Goal: Information Seeking & Learning: Learn about a topic

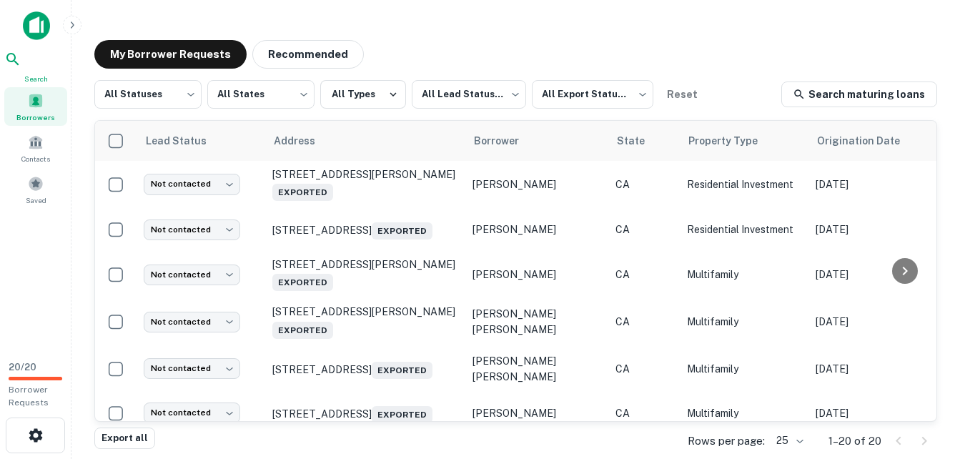
click at [21, 68] on icon at bounding box center [12, 59] width 17 height 17
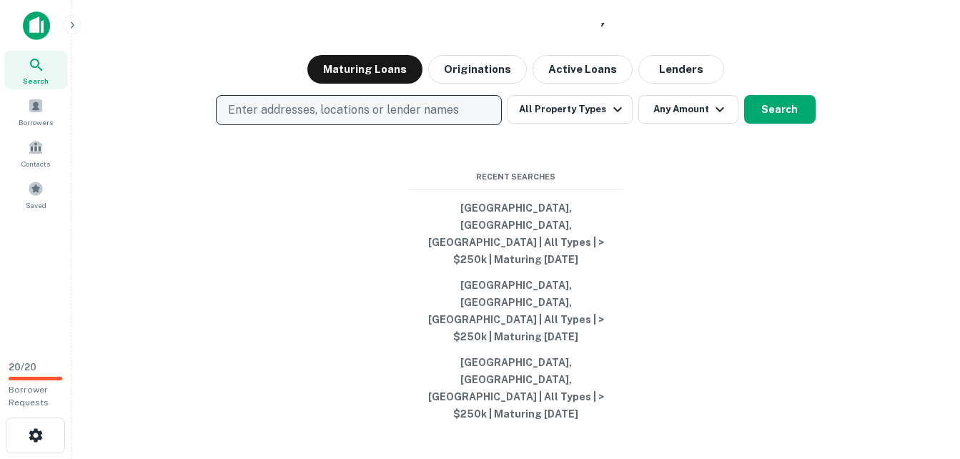
click at [424, 119] on p "Enter addresses, locations or lender names" at bounding box center [343, 109] width 231 height 17
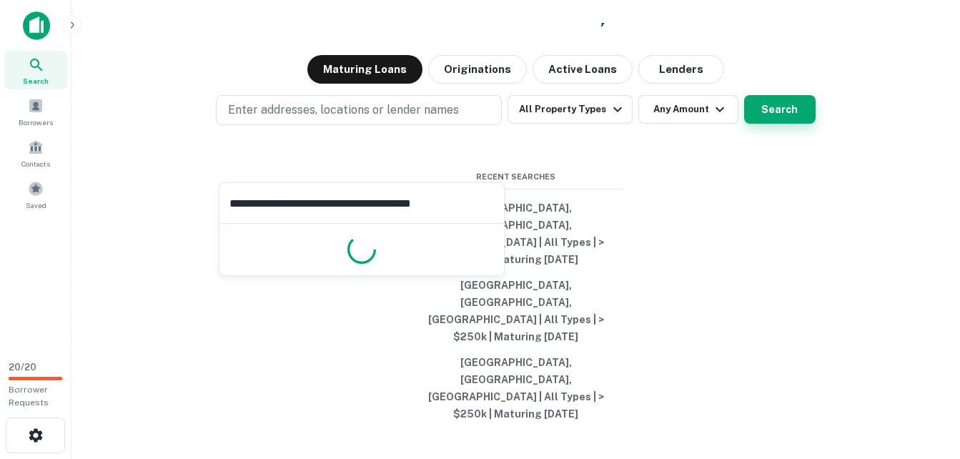
type input "**********"
click at [762, 124] on button "Search" at bounding box center [779, 109] width 71 height 29
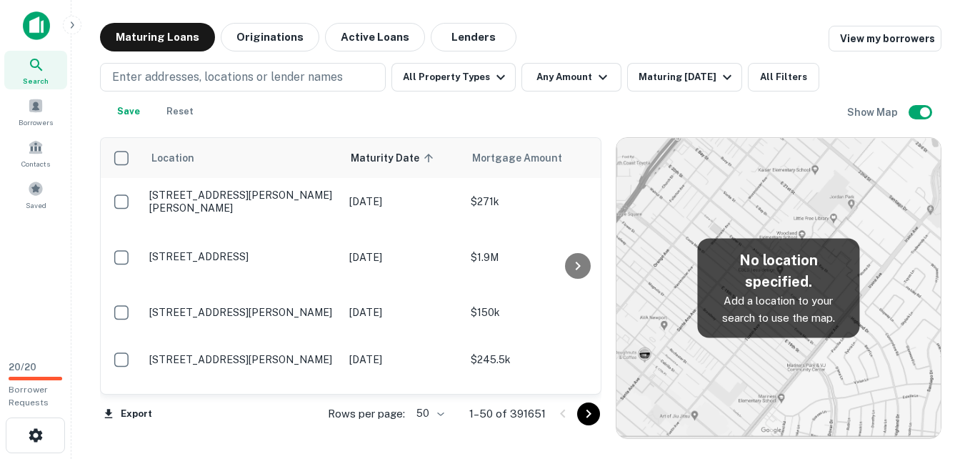
click at [781, 118] on div "Enter addresses, locations or lender names All Property Types Any Amount Maturi…" at bounding box center [473, 94] width 747 height 63
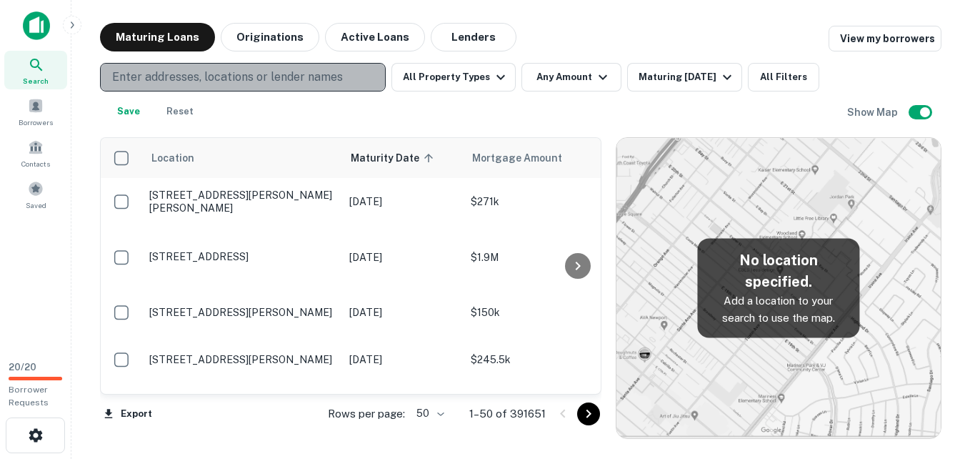
click at [271, 79] on p "Enter addresses, locations or lender names" at bounding box center [227, 77] width 231 height 17
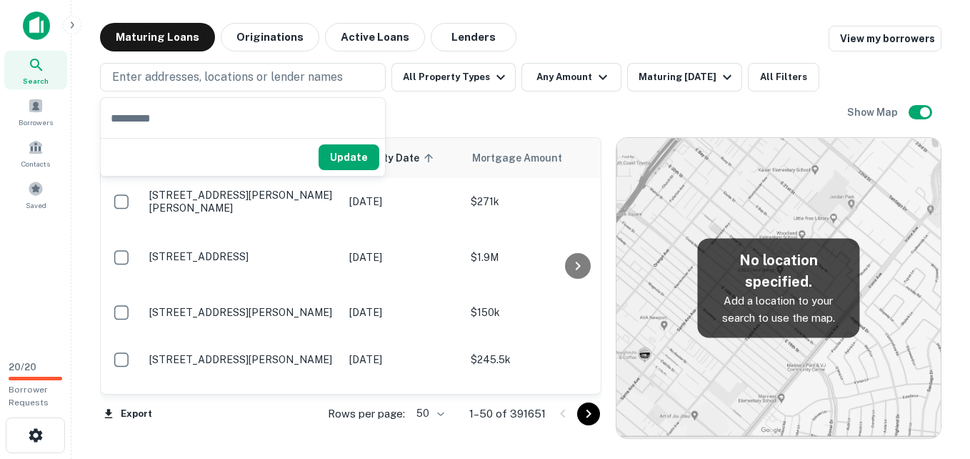
click at [214, 109] on input "text" at bounding box center [243, 118] width 284 height 40
type input "**********"
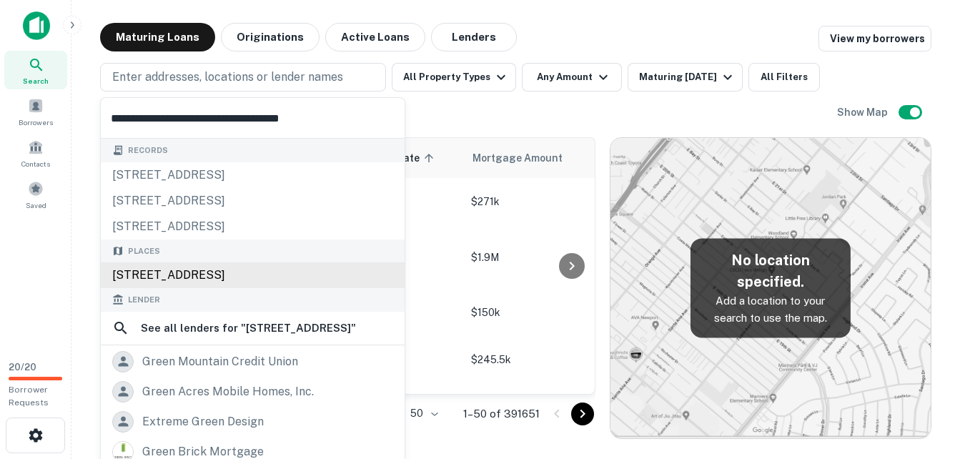
click at [207, 274] on div "Places 730 Green Mount Ave, Deptford, NJ 08096, USA" at bounding box center [253, 263] width 304 height 49
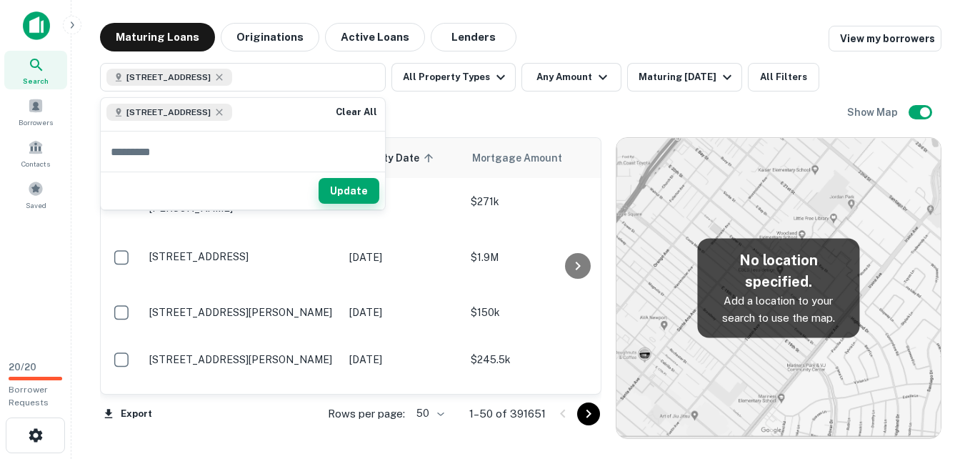
click at [357, 184] on button "Update" at bounding box center [349, 191] width 61 height 26
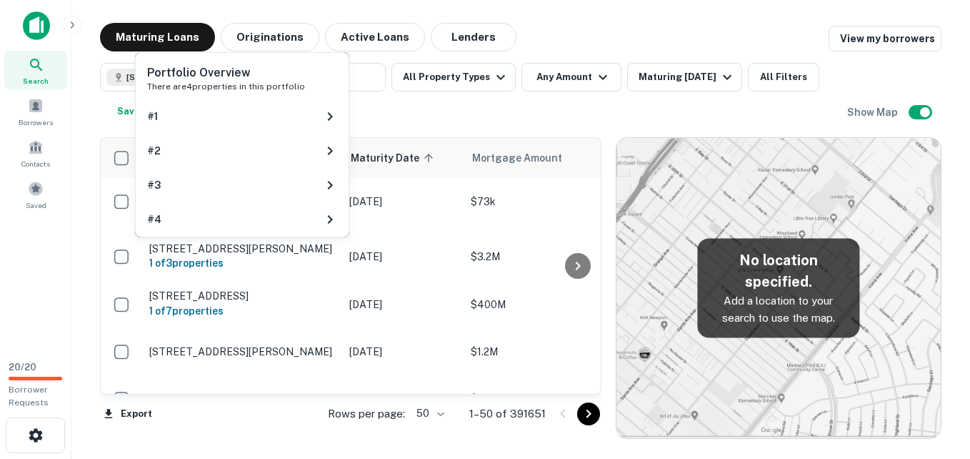
scroll to position [469, 0]
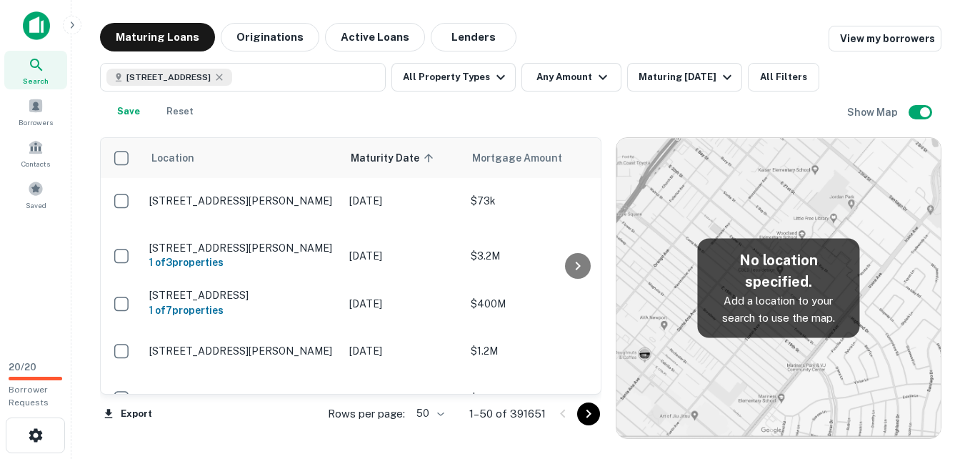
click at [470, 121] on div "730 Green Mount Ave, Deptford, NJ 08096, USA All Property Types Any Amount Matu…" at bounding box center [473, 94] width 747 height 63
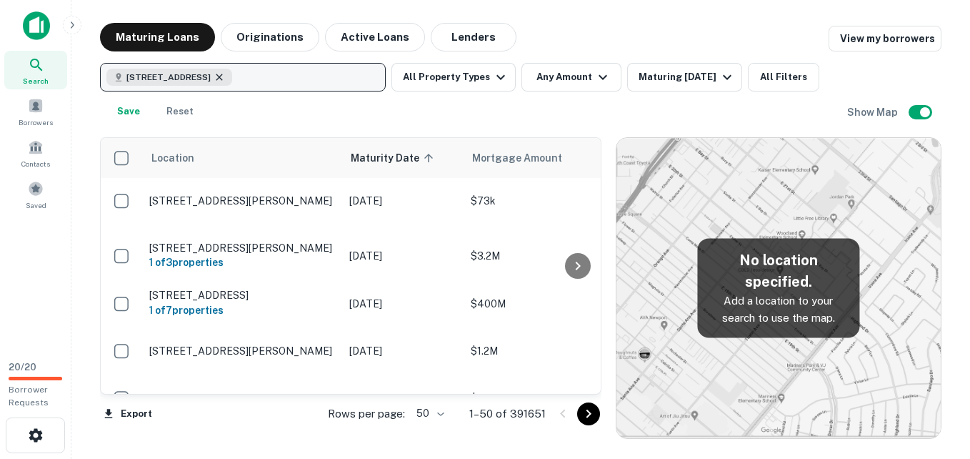
click at [225, 73] on icon "button" at bounding box center [219, 76] width 11 height 11
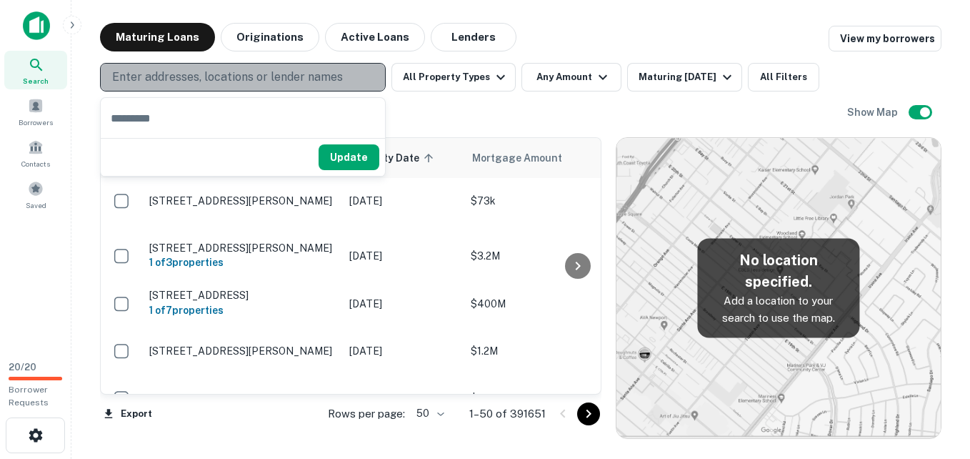
click at [243, 73] on p "Enter addresses, locations or lender names" at bounding box center [227, 77] width 231 height 17
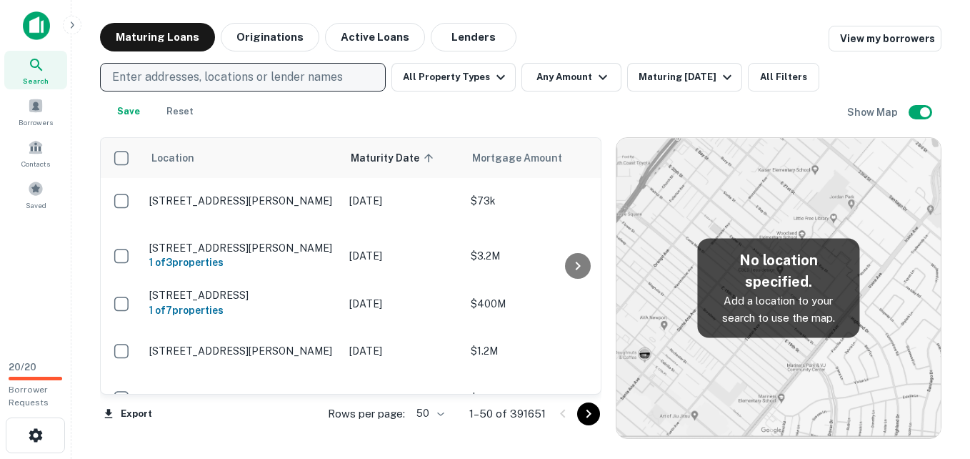
click at [343, 68] on button "Enter addresses, locations or lender names" at bounding box center [243, 77] width 286 height 29
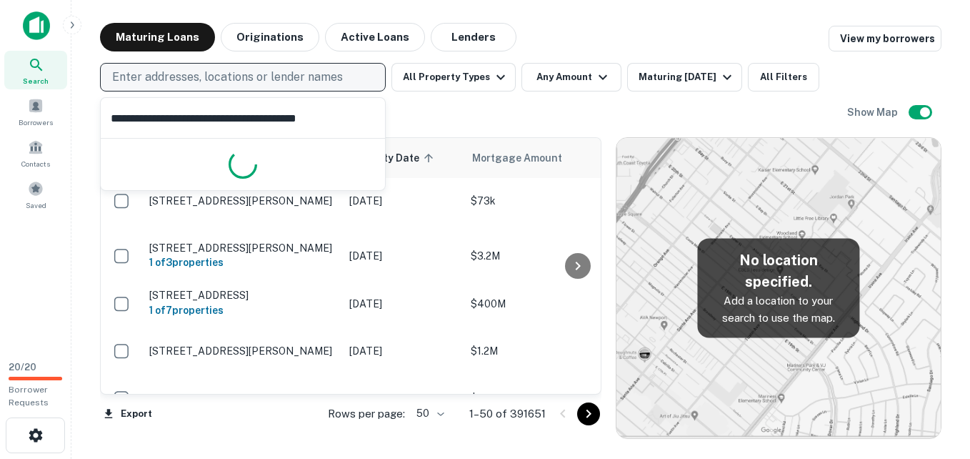
type input "**********"
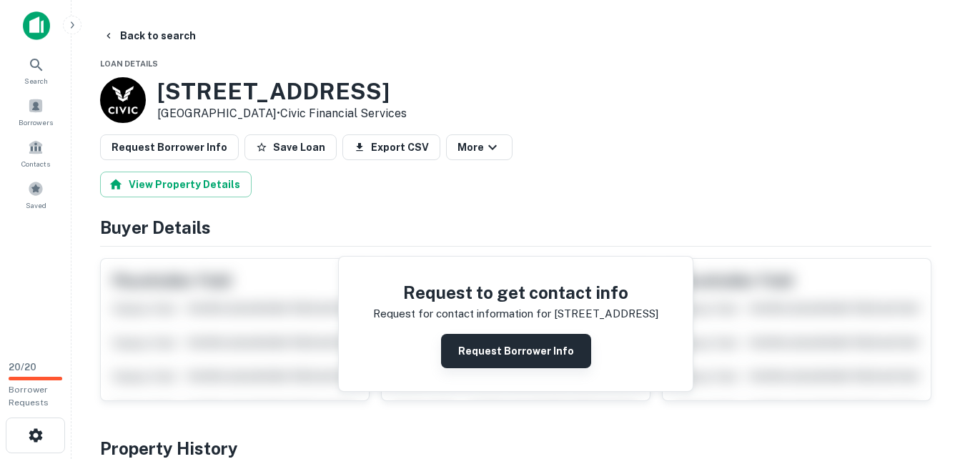
click at [529, 349] on button "Request Borrower Info" at bounding box center [516, 351] width 150 height 34
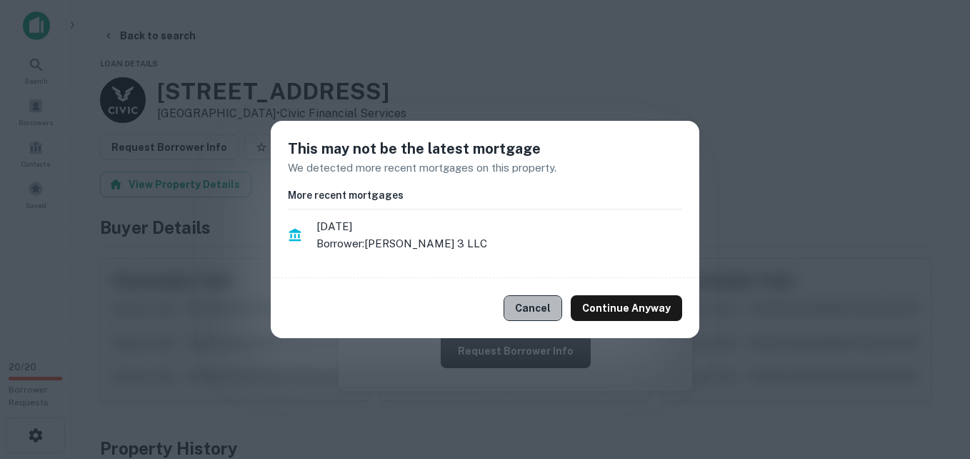
click at [527, 314] on button "Cancel" at bounding box center [533, 308] width 59 height 26
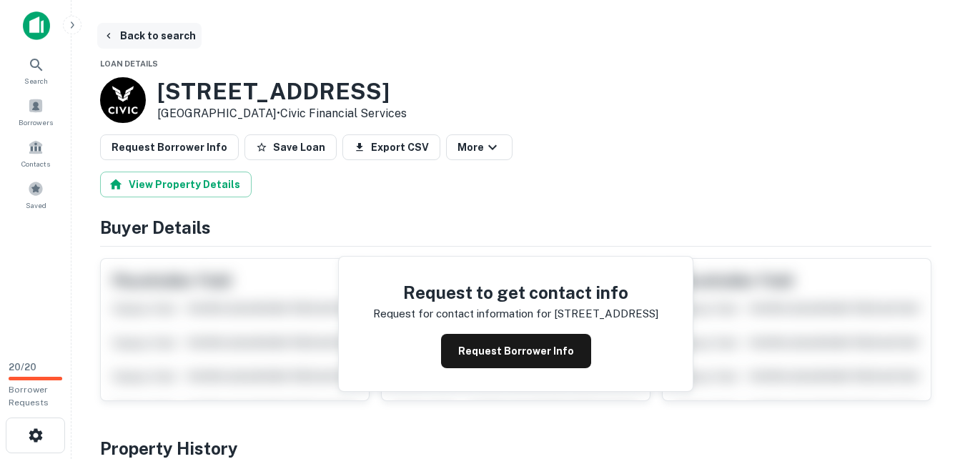
click at [139, 34] on button "Back to search" at bounding box center [149, 36] width 104 height 26
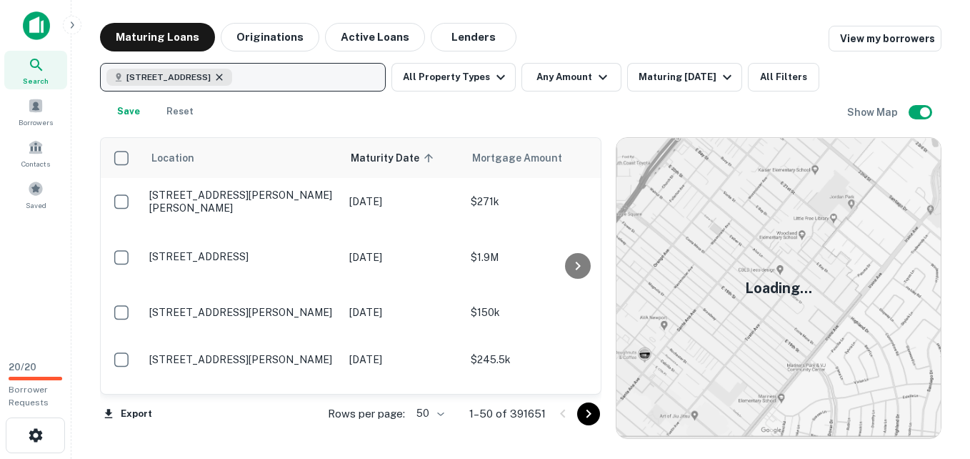
scroll to position [469, 0]
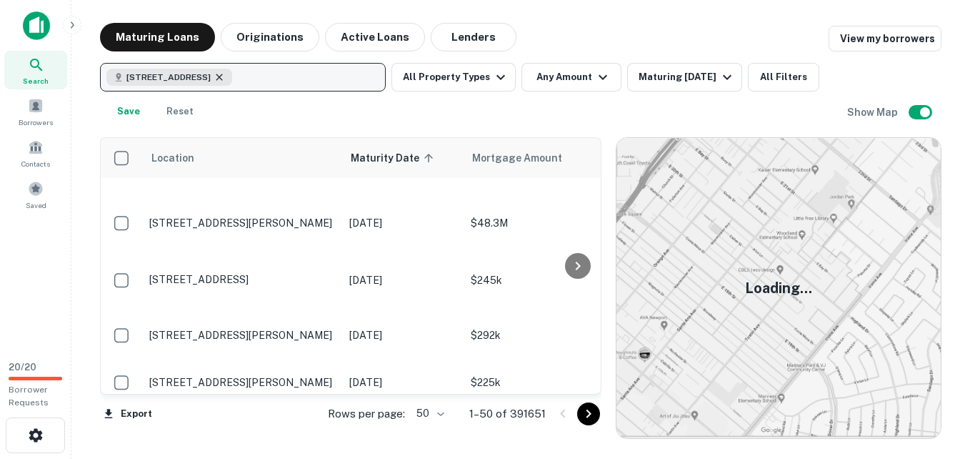
click at [225, 78] on icon "button" at bounding box center [219, 76] width 11 height 11
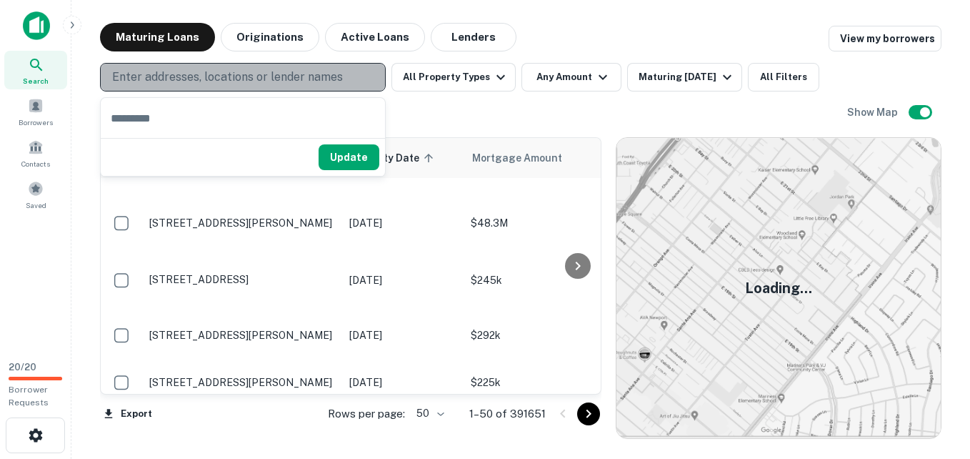
click at [234, 78] on p "Enter addresses, locations or lender names" at bounding box center [227, 77] width 231 height 17
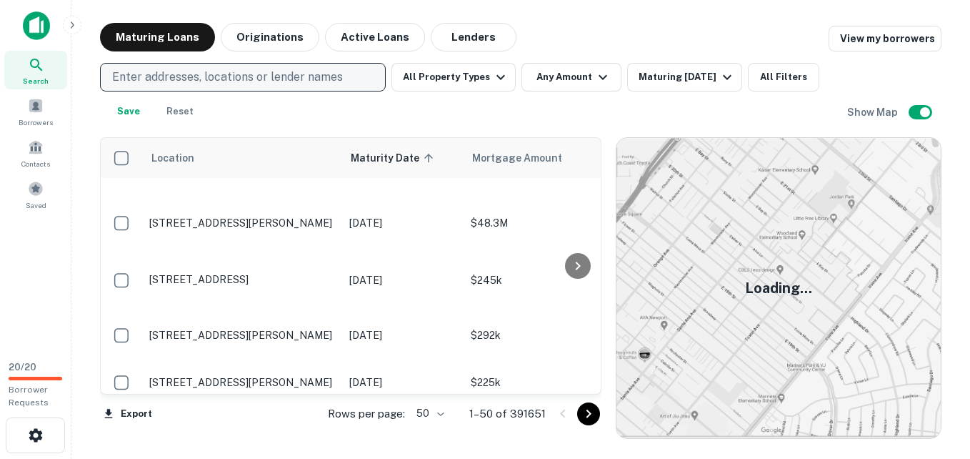
click at [100, 63] on button "Enter addresses, locations or lender names" at bounding box center [243, 77] width 286 height 29
type input "*"
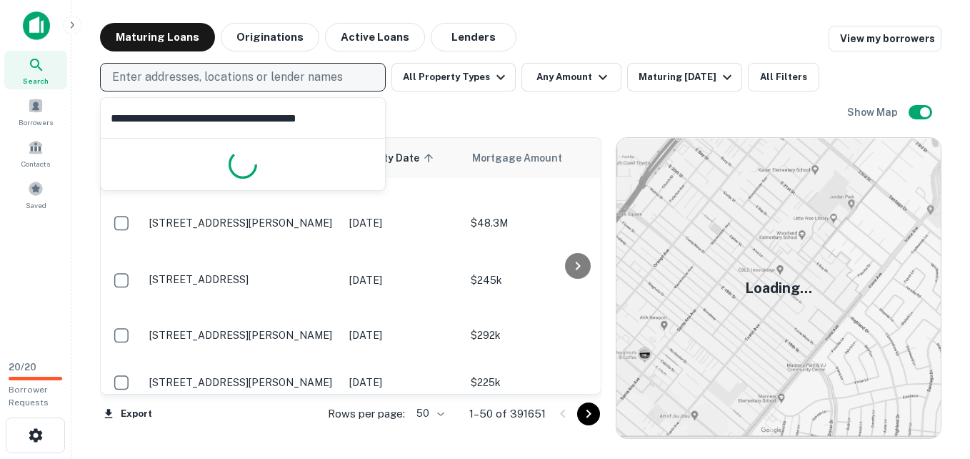
type input "**********"
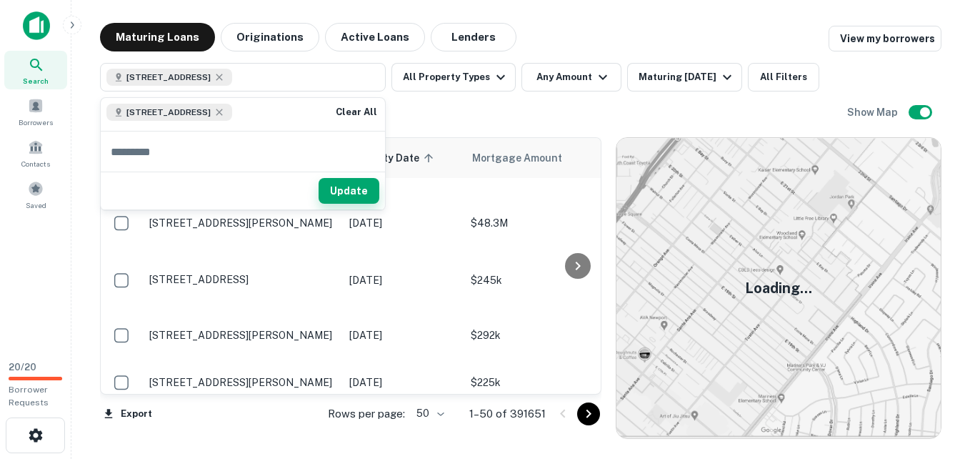
click at [365, 180] on button "Update" at bounding box center [349, 191] width 61 height 26
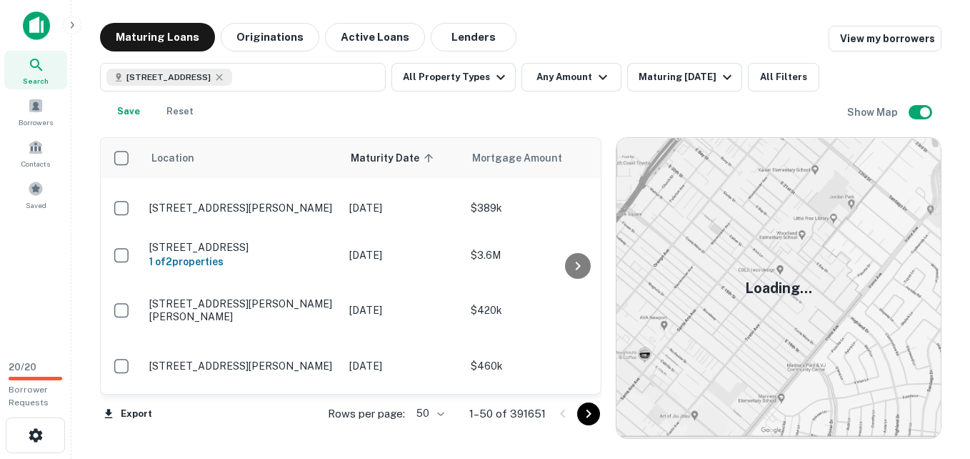
scroll to position [2297, 0]
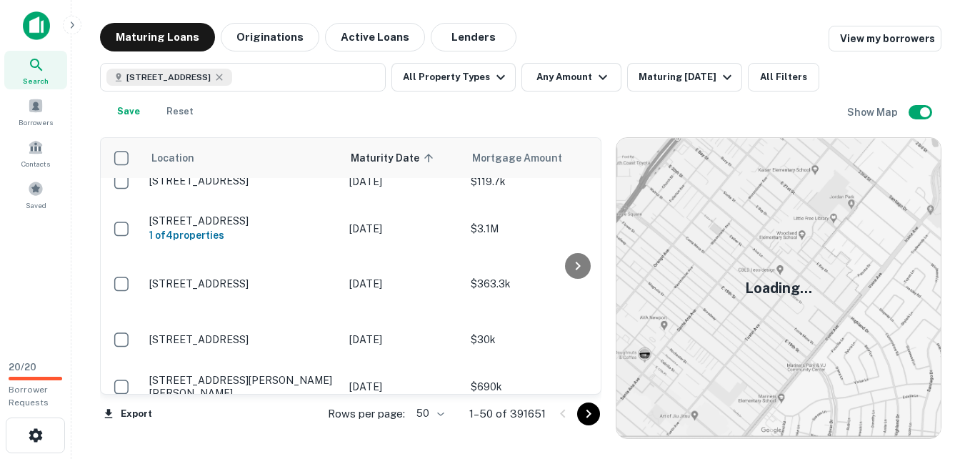
click at [615, 119] on div "22 S Overbrook Ave, Trenton, NJ 08618, USA All Property Types Any Amount Maturi…" at bounding box center [473, 94] width 747 height 63
click at [342, 42] on button "Active Loans" at bounding box center [375, 37] width 100 height 29
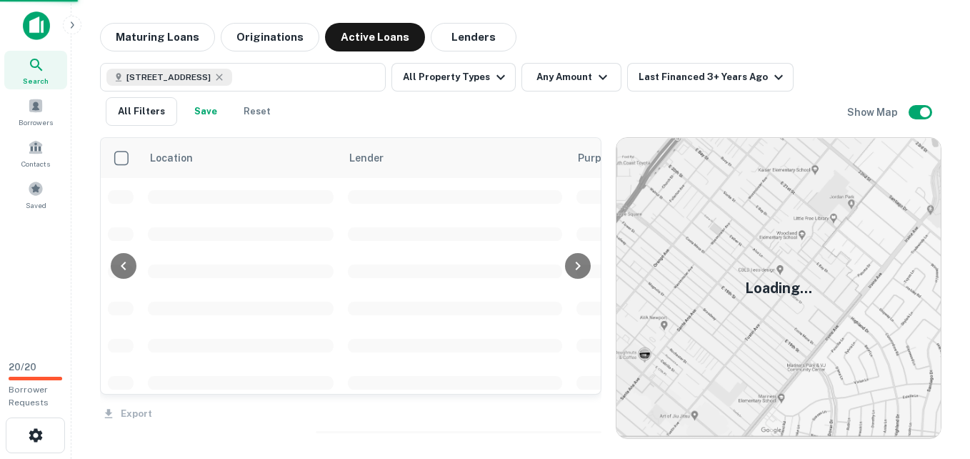
click at [169, 33] on button "Maturing Loans" at bounding box center [157, 37] width 115 height 29
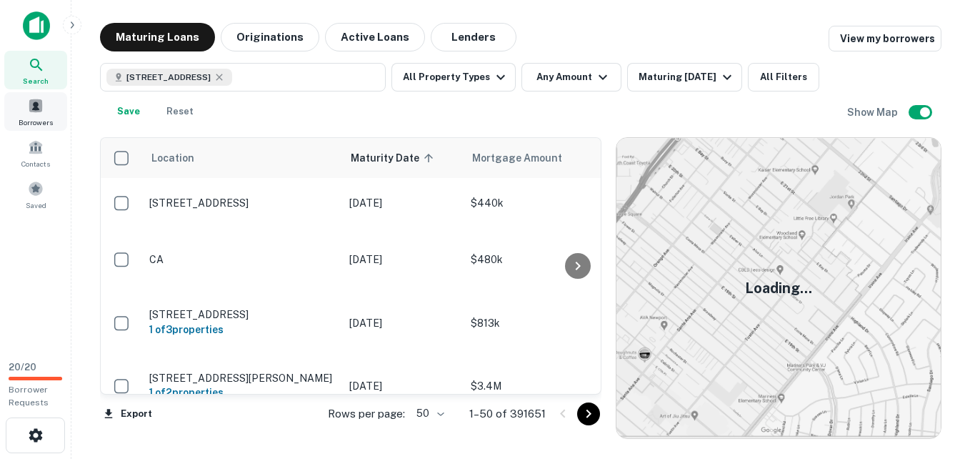
click at [48, 109] on div "Borrowers" at bounding box center [35, 111] width 63 height 39
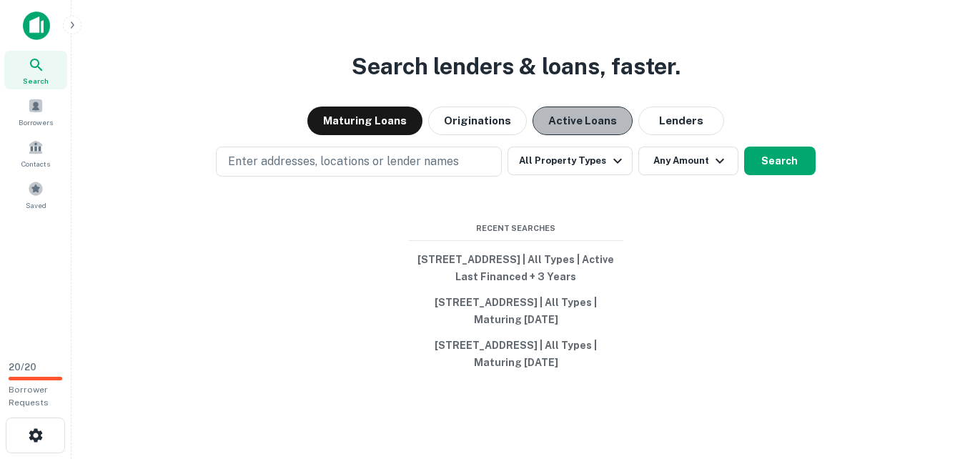
click at [585, 114] on button "Active Loans" at bounding box center [582, 120] width 100 height 29
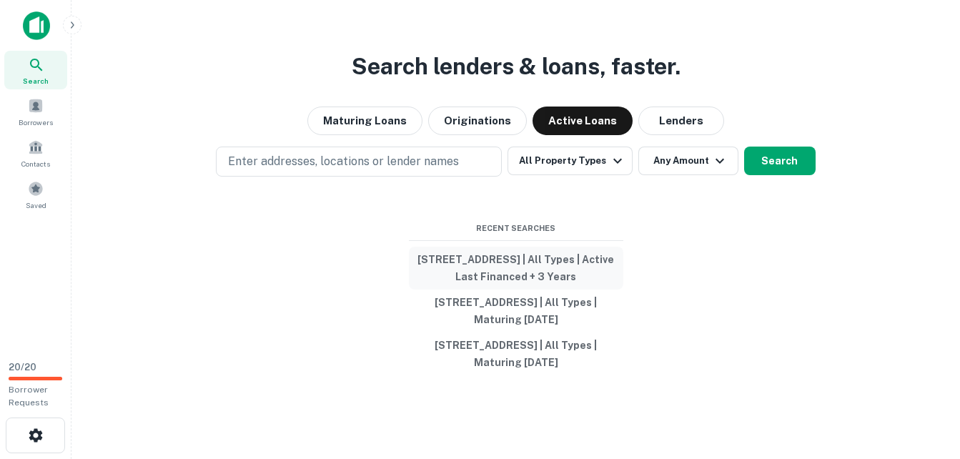
click at [499, 247] on button "22 S Overbrook Ave, Trenton, NJ 08618, USA | All Types | Active Last Financed +…" at bounding box center [516, 268] width 214 height 43
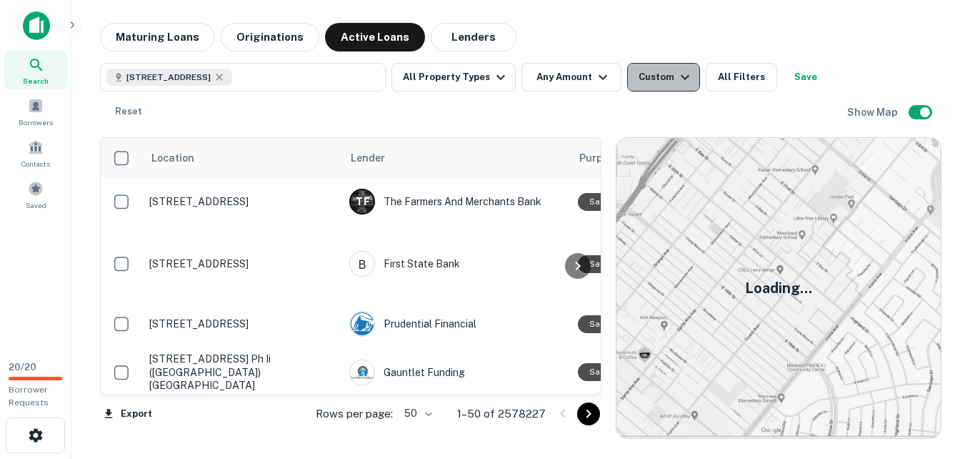
click at [677, 78] on icon "button" at bounding box center [685, 77] width 17 height 17
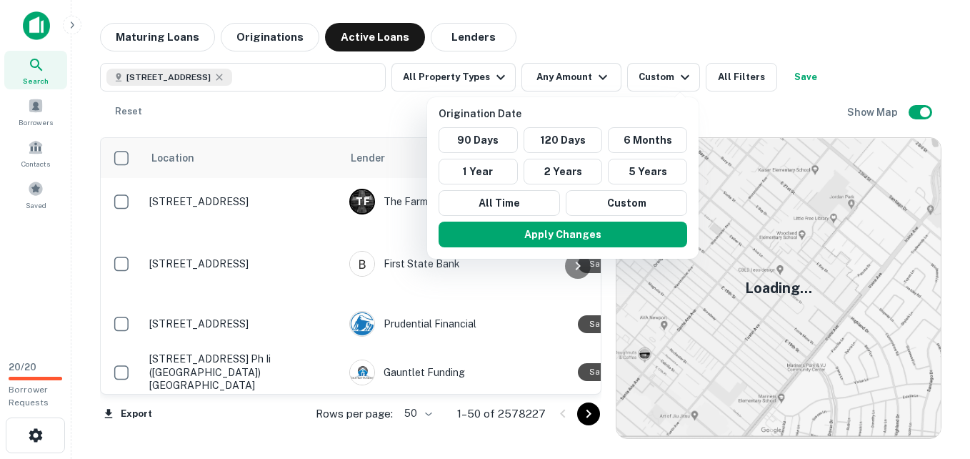
click at [728, 72] on div at bounding box center [485, 229] width 970 height 459
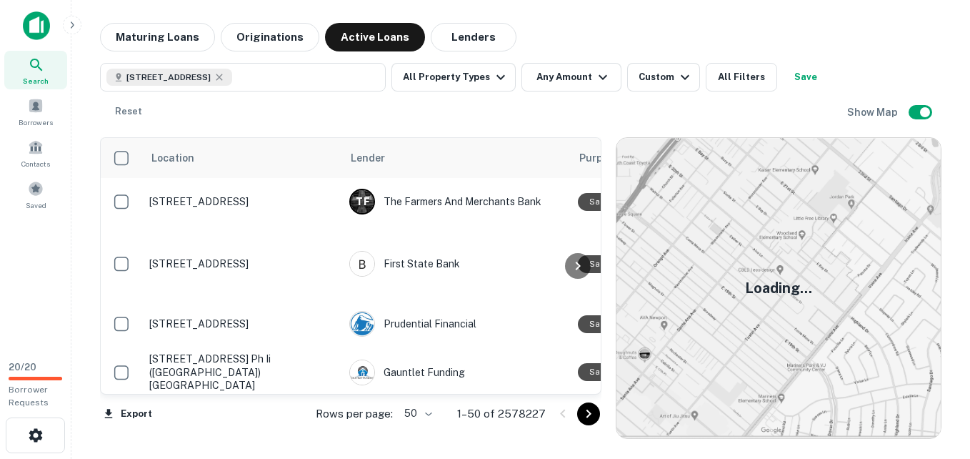
click at [691, 26] on div "Maturing Loans Originations Active Loans Lenders" at bounding box center [521, 37] width 842 height 29
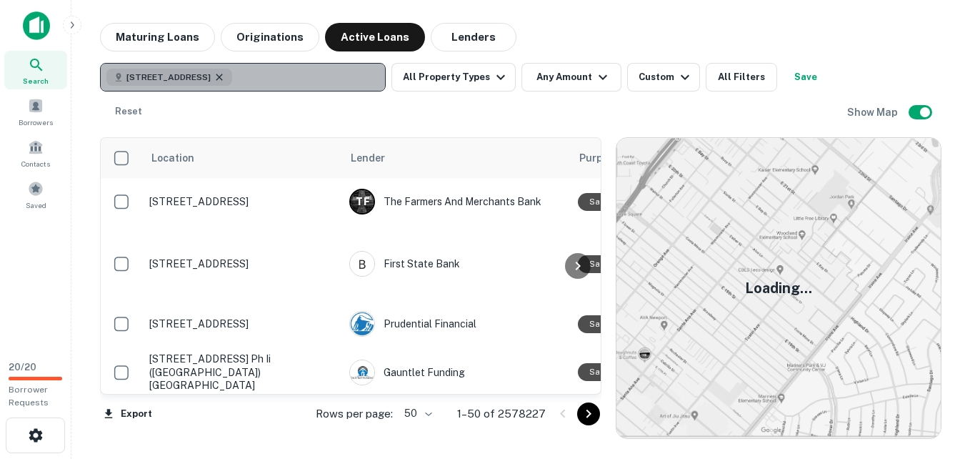
click at [225, 76] on icon "button" at bounding box center [219, 76] width 11 height 11
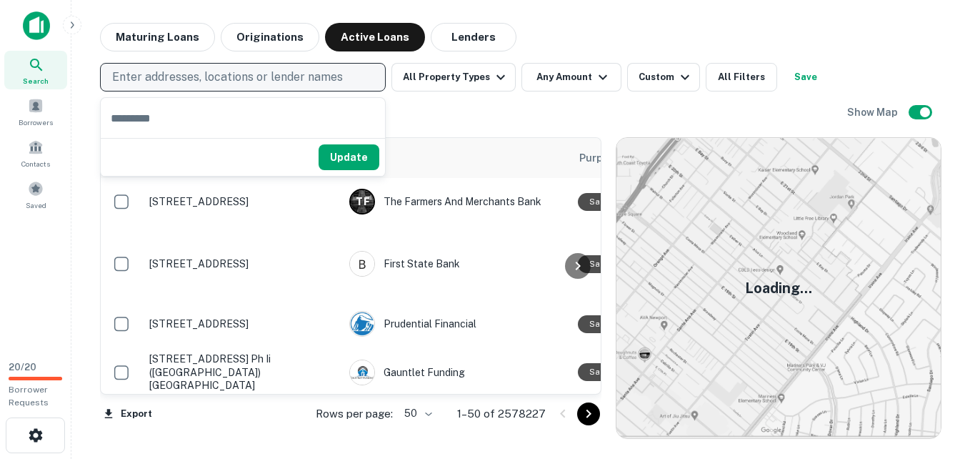
click at [217, 120] on input "text" at bounding box center [243, 118] width 284 height 40
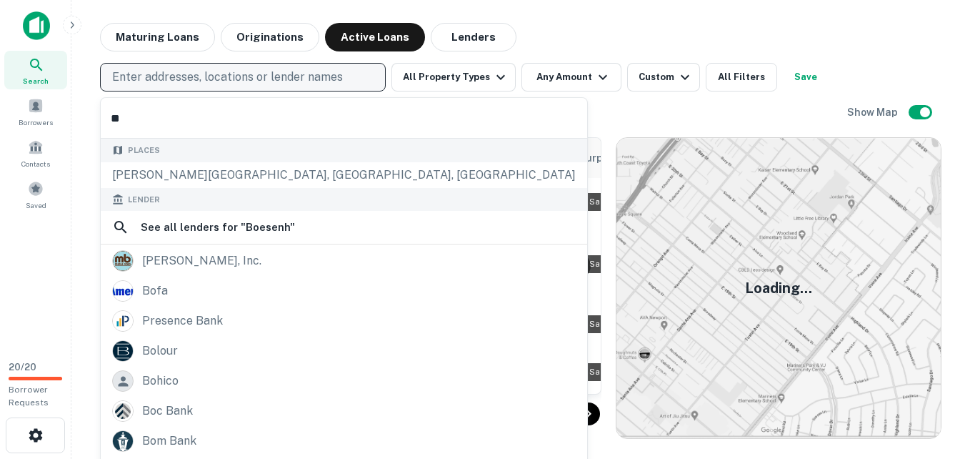
type input "*"
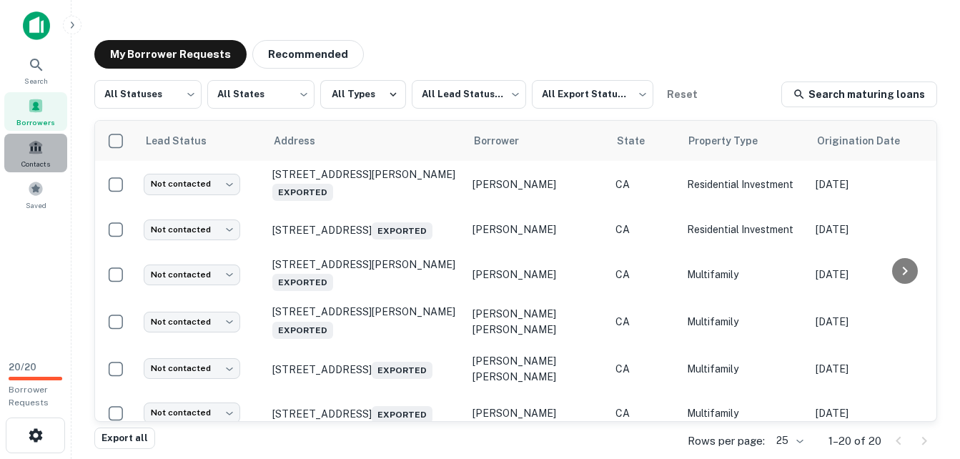
click at [39, 149] on span at bounding box center [36, 147] width 16 height 16
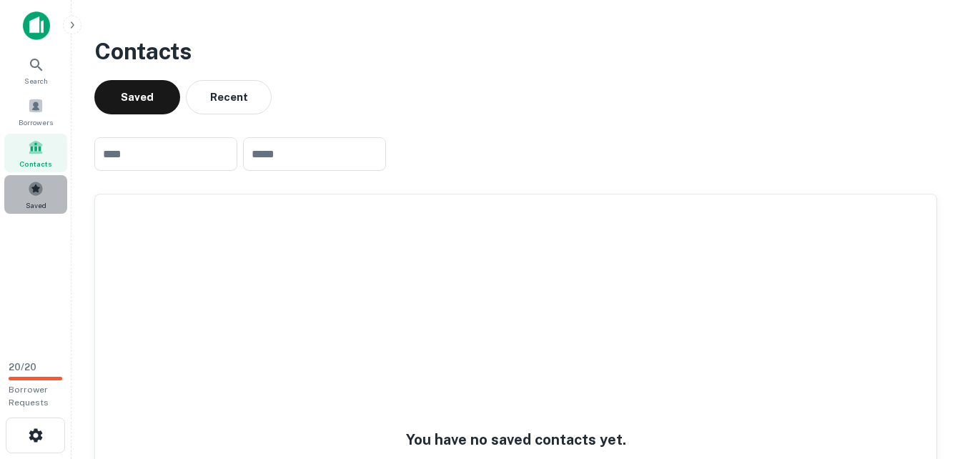
click at [39, 191] on span at bounding box center [36, 189] width 16 height 16
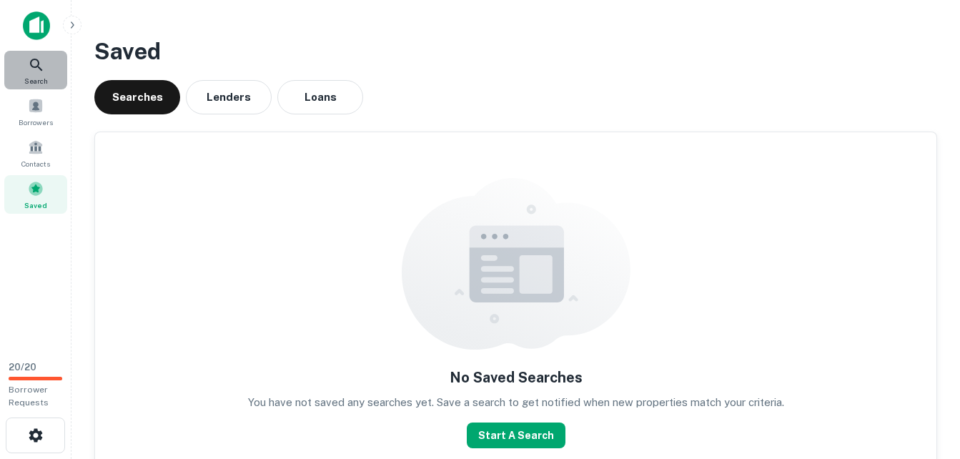
click at [41, 65] on icon at bounding box center [36, 64] width 17 height 17
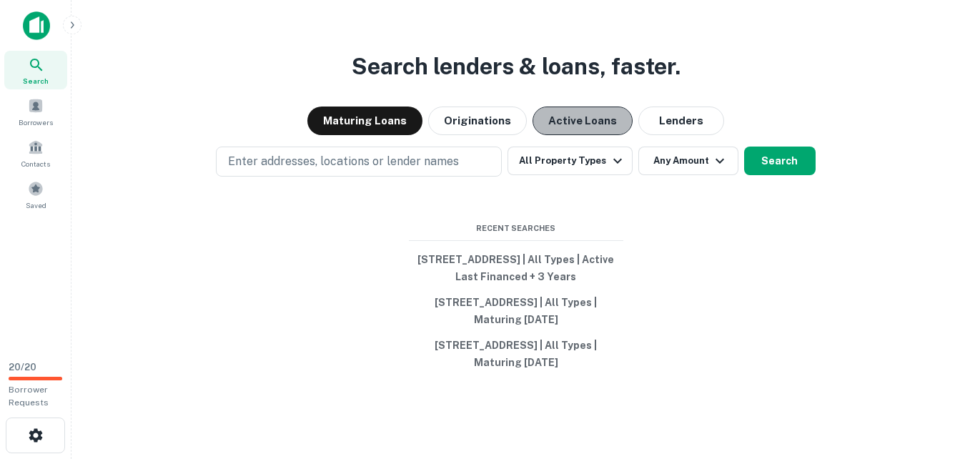
click at [597, 109] on button "Active Loans" at bounding box center [582, 120] width 100 height 29
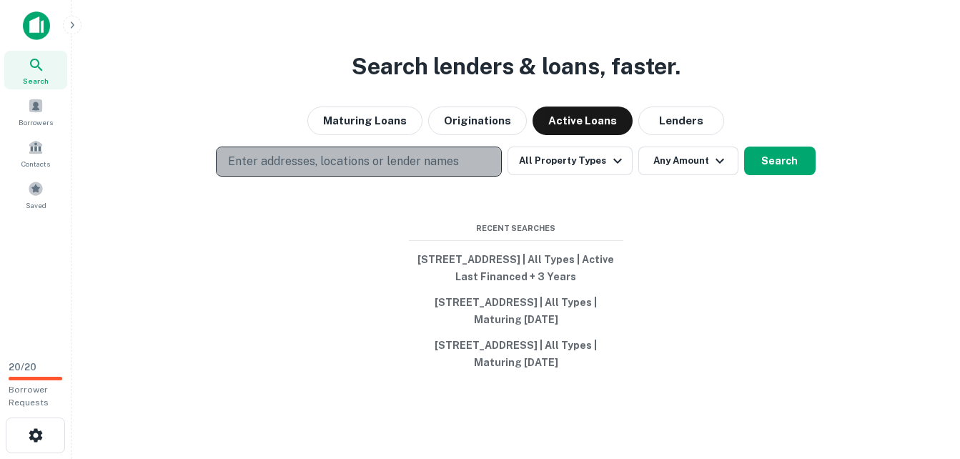
click at [394, 158] on p "Enter addresses, locations or lender names" at bounding box center [343, 161] width 231 height 17
